Goal: Register for event/course

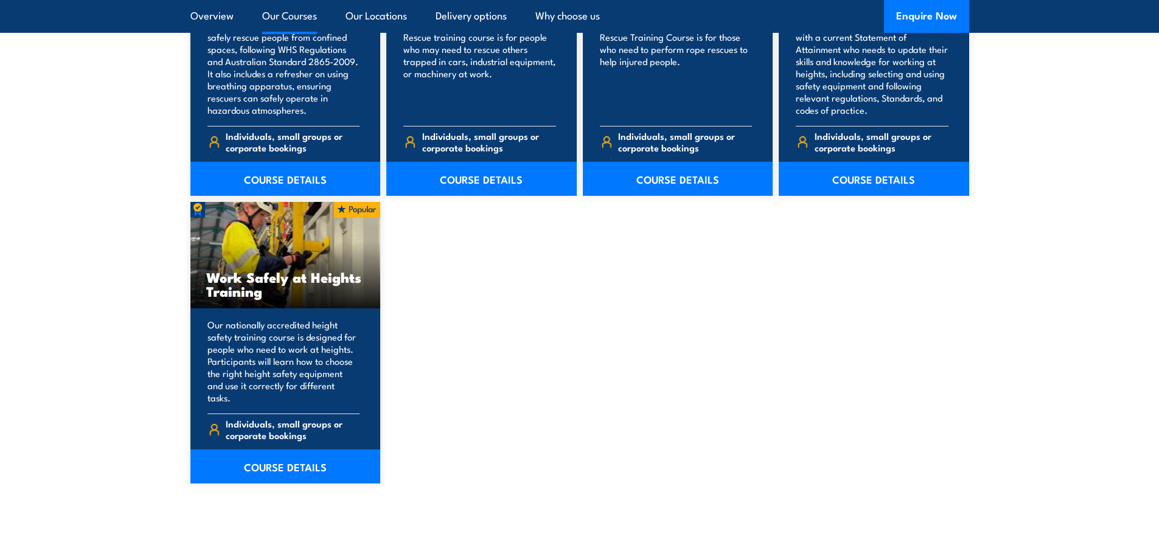
scroll to position [1460, 0]
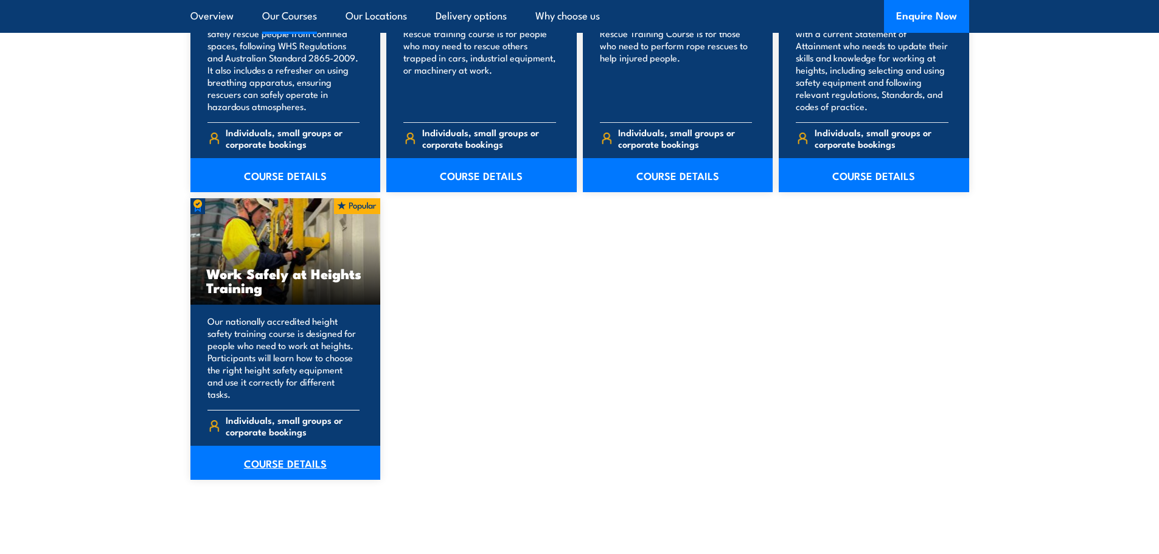
click at [297, 449] on link "COURSE DETAILS" at bounding box center [285, 463] width 190 height 34
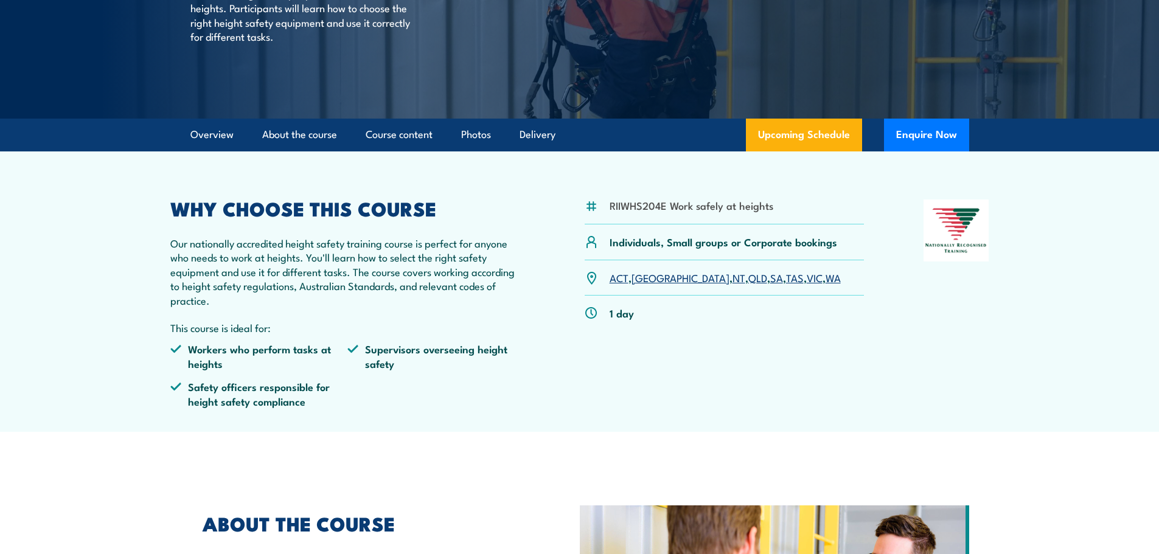
scroll to position [243, 0]
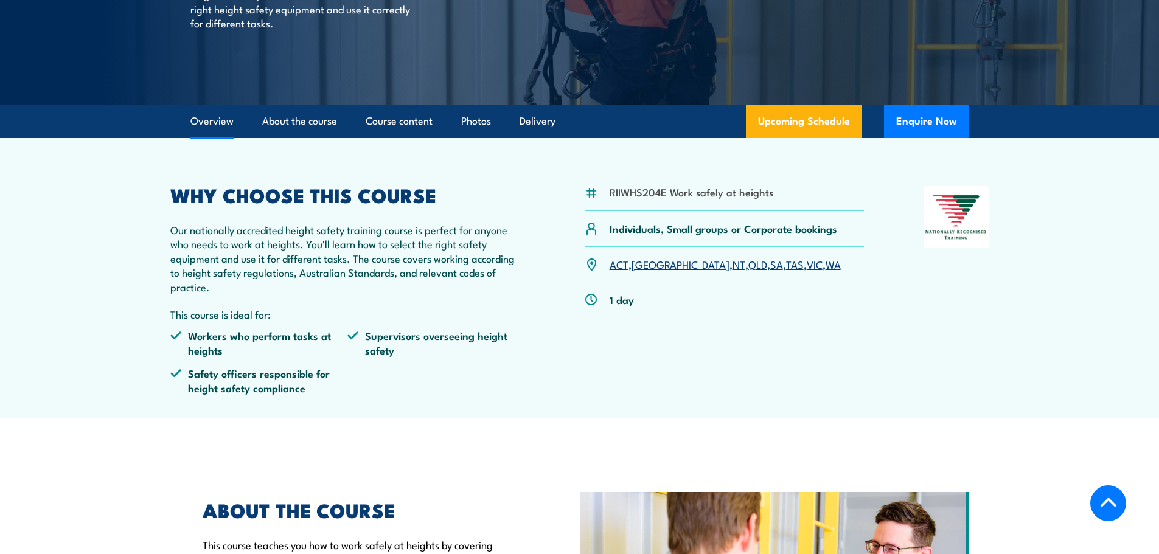
click at [806, 265] on link "VIC" at bounding box center [814, 264] width 16 height 15
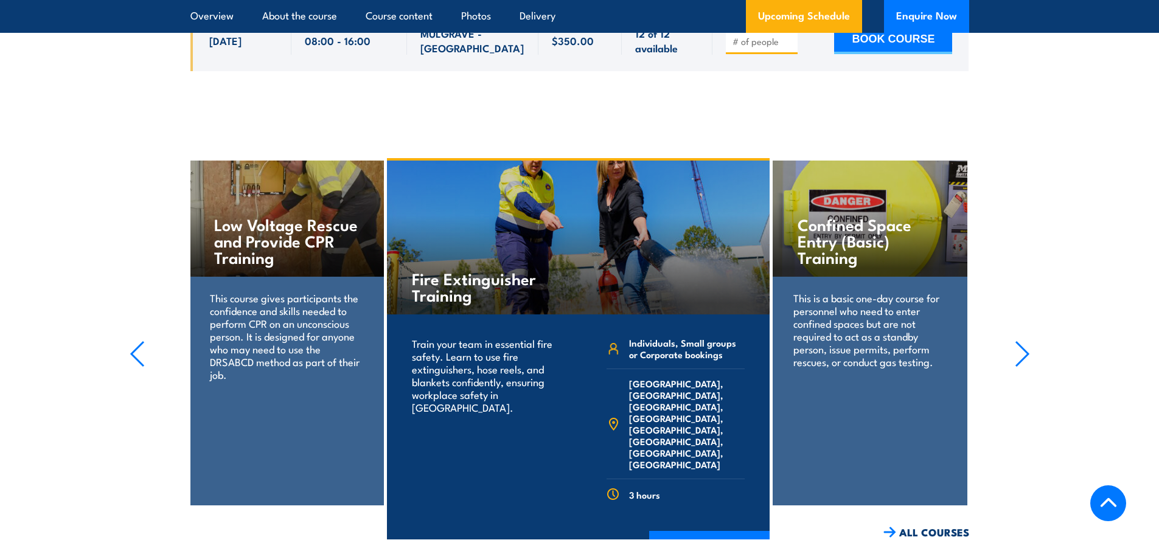
scroll to position [2422, 0]
